Goal: Task Accomplishment & Management: Manage account settings

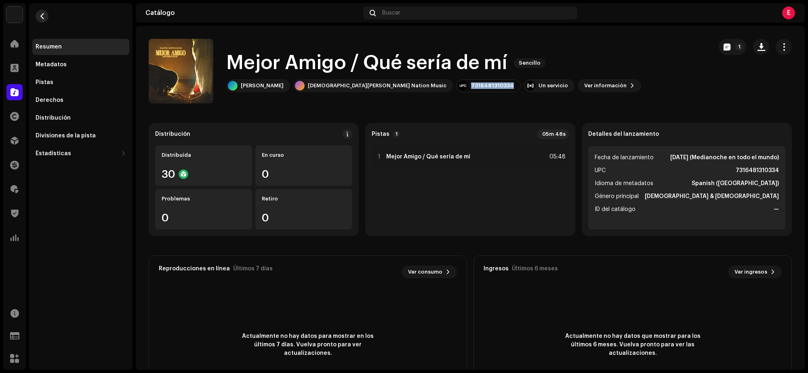
click at [41, 11] on button "button" at bounding box center [42, 16] width 13 height 13
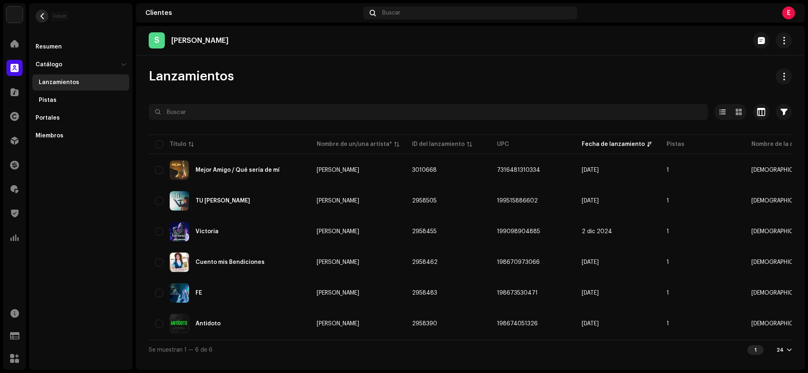
click at [41, 15] on span "button" at bounding box center [42, 16] width 6 height 6
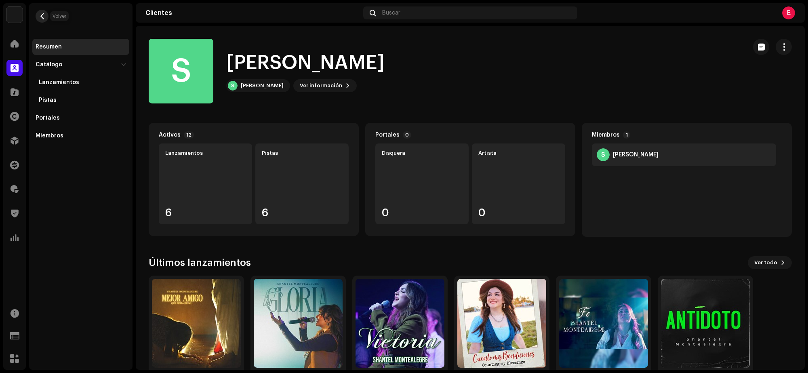
click at [38, 12] on button "button" at bounding box center [42, 16] width 13 height 13
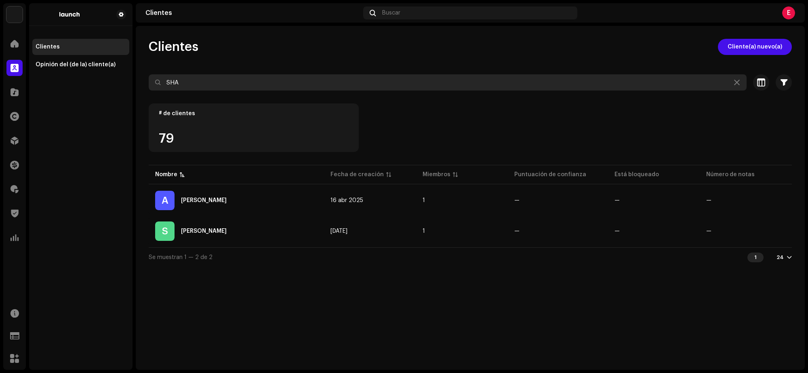
click at [200, 82] on input "SHA" at bounding box center [448, 82] width 598 height 16
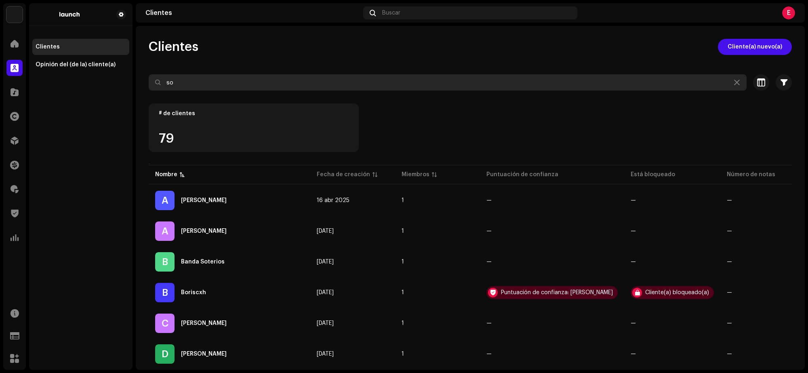
type input "s"
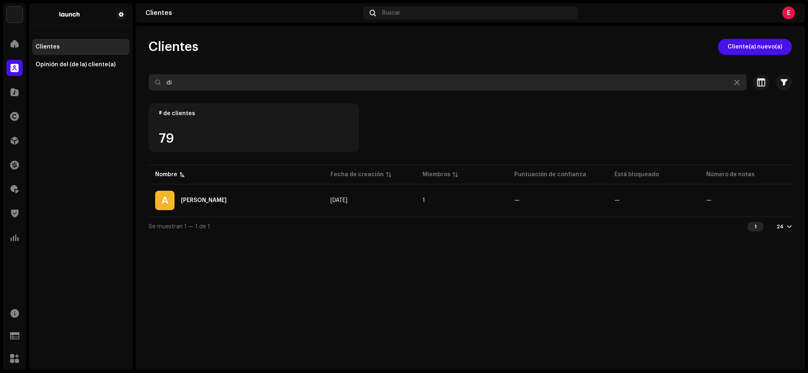
type input "d"
type input "D"
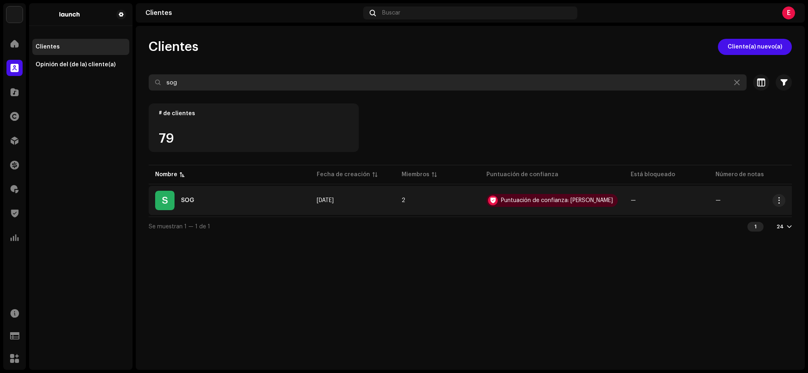
type input "sog"
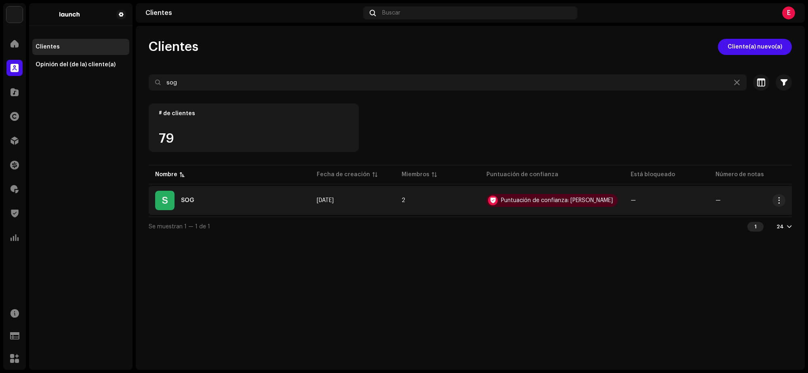
click at [467, 205] on td "2" at bounding box center [437, 200] width 85 height 29
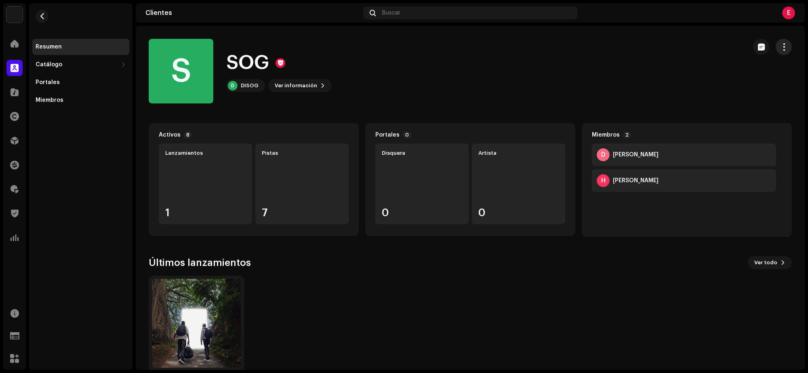
click at [780, 49] on span "button" at bounding box center [784, 47] width 8 height 6
click at [345, 89] on div "S SOG D DISOG Ver información" at bounding box center [444, 71] width 591 height 65
click at [249, 87] on div "DISOG" at bounding box center [250, 85] width 18 height 6
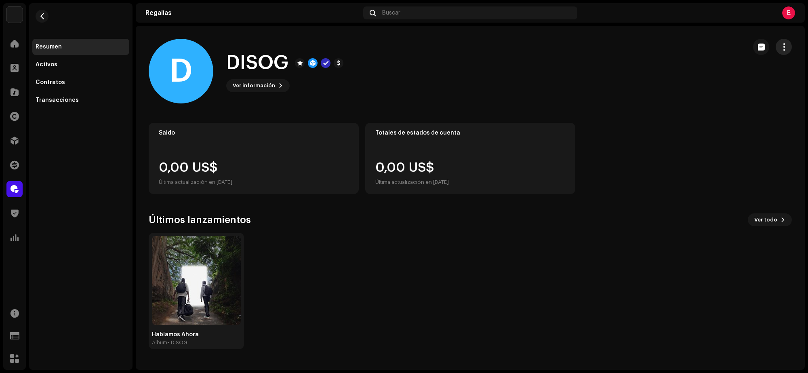
click at [784, 47] on span "button" at bounding box center [784, 47] width 8 height 6
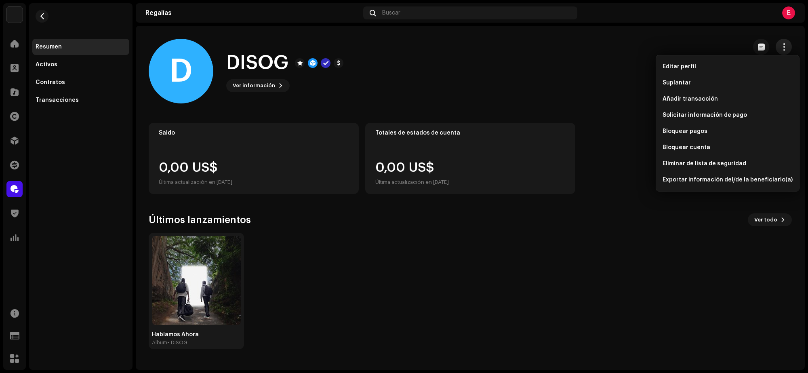
click at [784, 47] on span "button" at bounding box center [784, 47] width 8 height 6
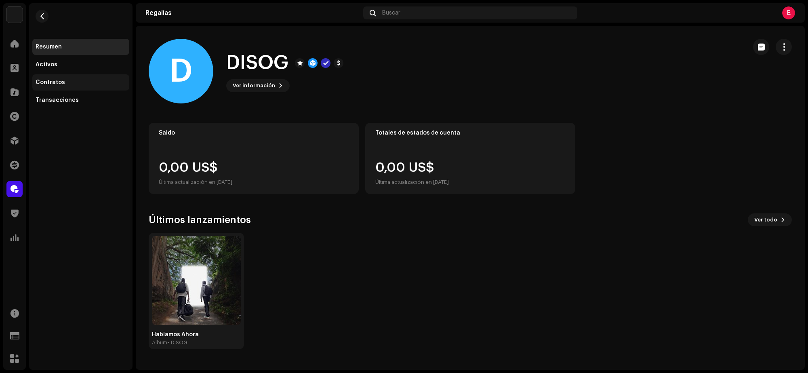
click at [41, 81] on div "Contratos" at bounding box center [50, 82] width 29 height 6
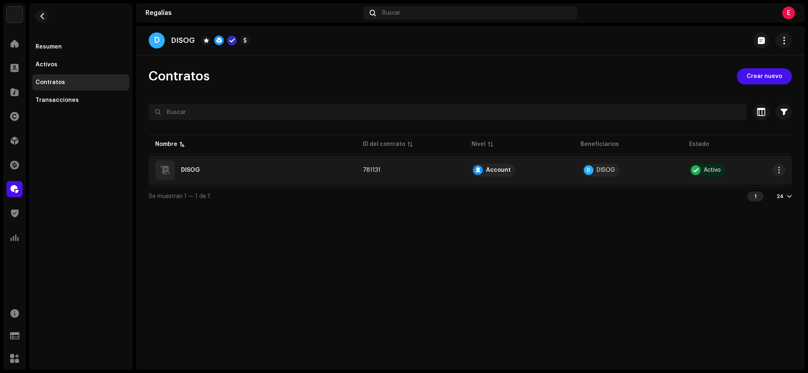
click at [507, 166] on div "Account" at bounding box center [493, 170] width 44 height 13
click at [575, 170] on td "D DISOG" at bounding box center [628, 170] width 109 height 29
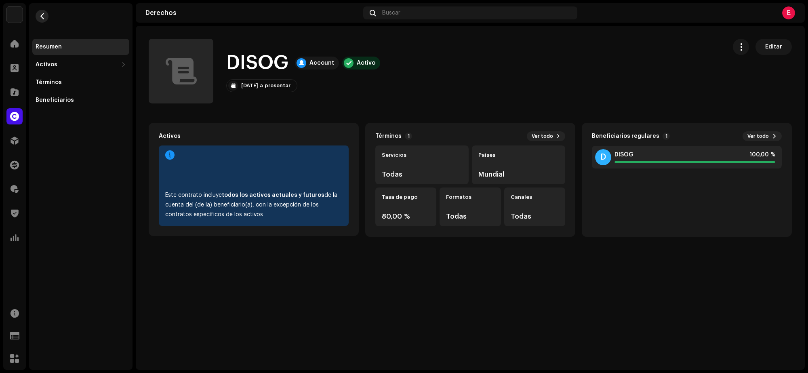
click at [43, 19] on span "button" at bounding box center [42, 16] width 6 height 6
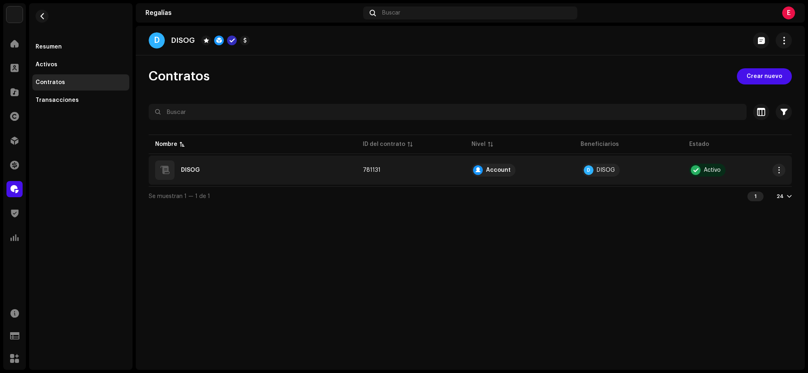
click at [200, 168] on div "DISOG" at bounding box center [252, 169] width 195 height 19
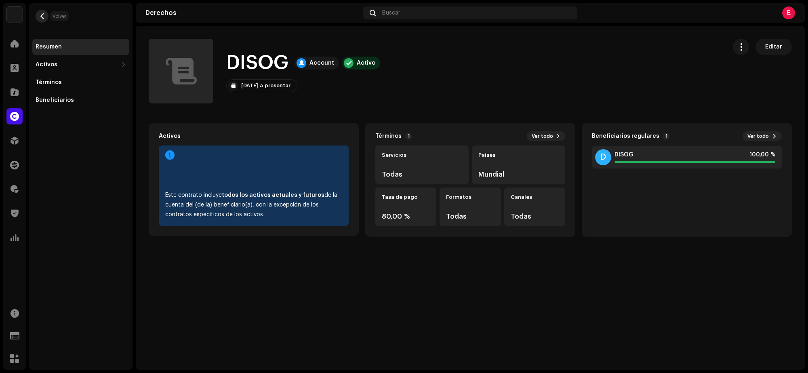
click at [37, 20] on button "button" at bounding box center [42, 16] width 13 height 13
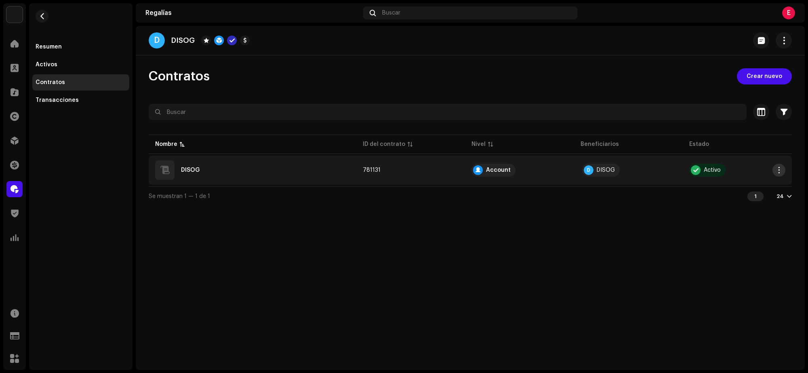
click at [779, 170] on span "button" at bounding box center [779, 170] width 6 height 6
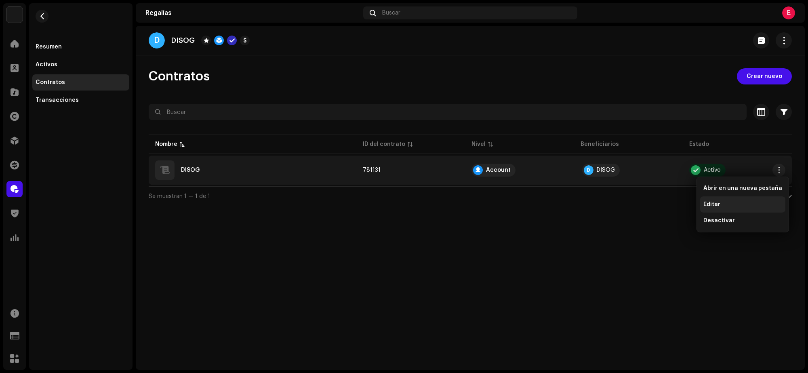
click at [730, 201] on div "Editar" at bounding box center [742, 204] width 79 height 6
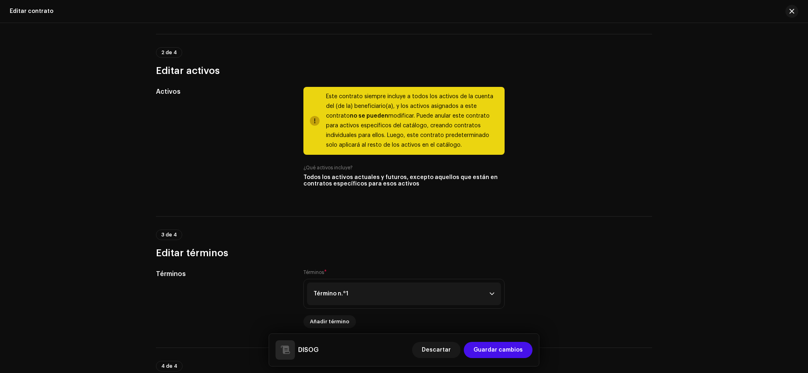
scroll to position [40, 0]
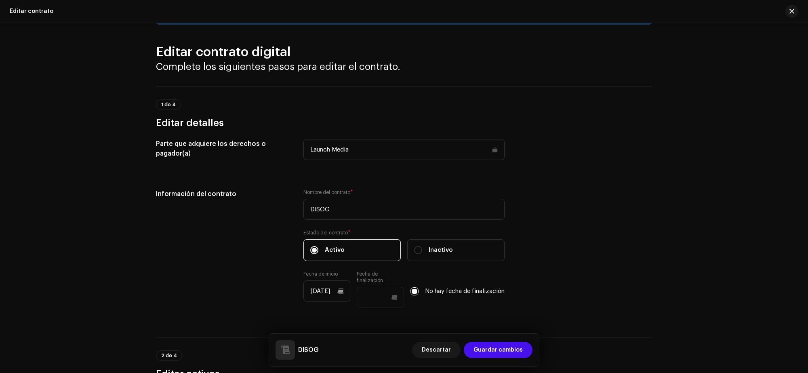
click at [800, 7] on div "Editar contrato" at bounding box center [404, 11] width 808 height 23
click at [788, 9] on button "button" at bounding box center [791, 11] width 13 height 13
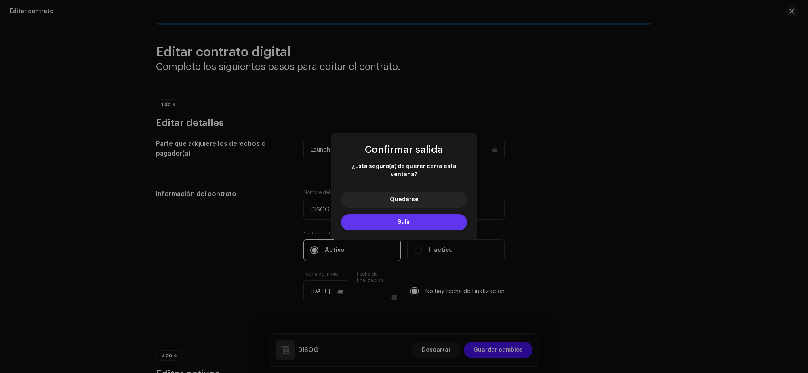
click at [403, 223] on button "Salir" at bounding box center [404, 222] width 126 height 16
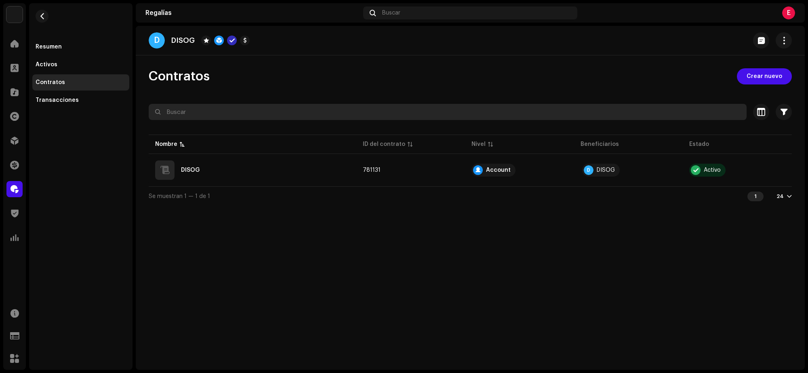
click at [180, 110] on input "text" at bounding box center [448, 112] width 598 height 16
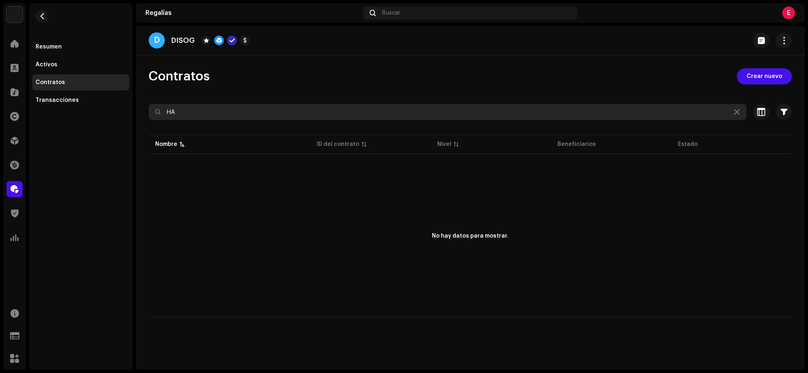
type input "H"
type input "O"
